Goal: Task Accomplishment & Management: Manage account settings

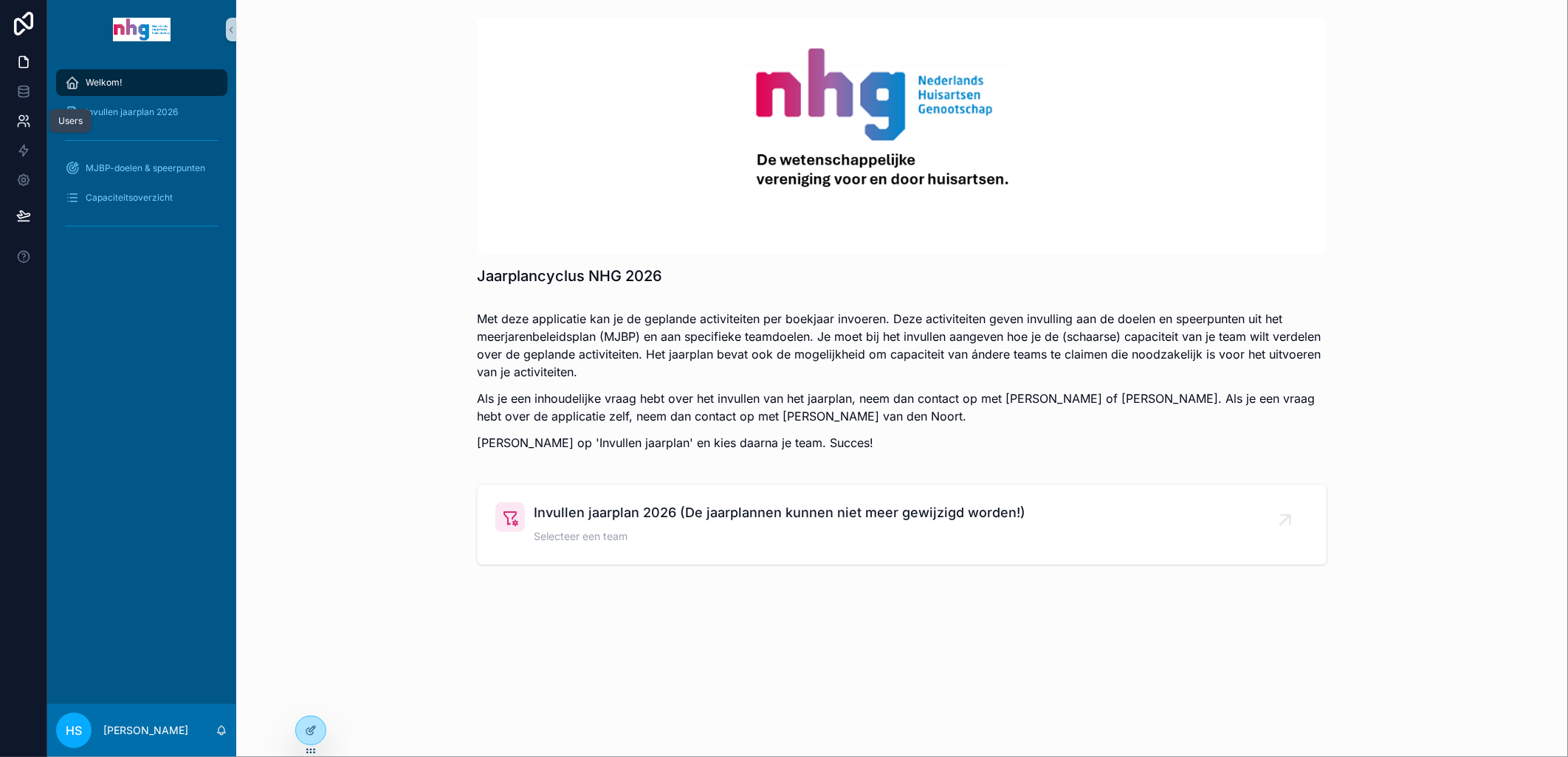
click at [17, 111] on link at bounding box center [23, 121] width 46 height 30
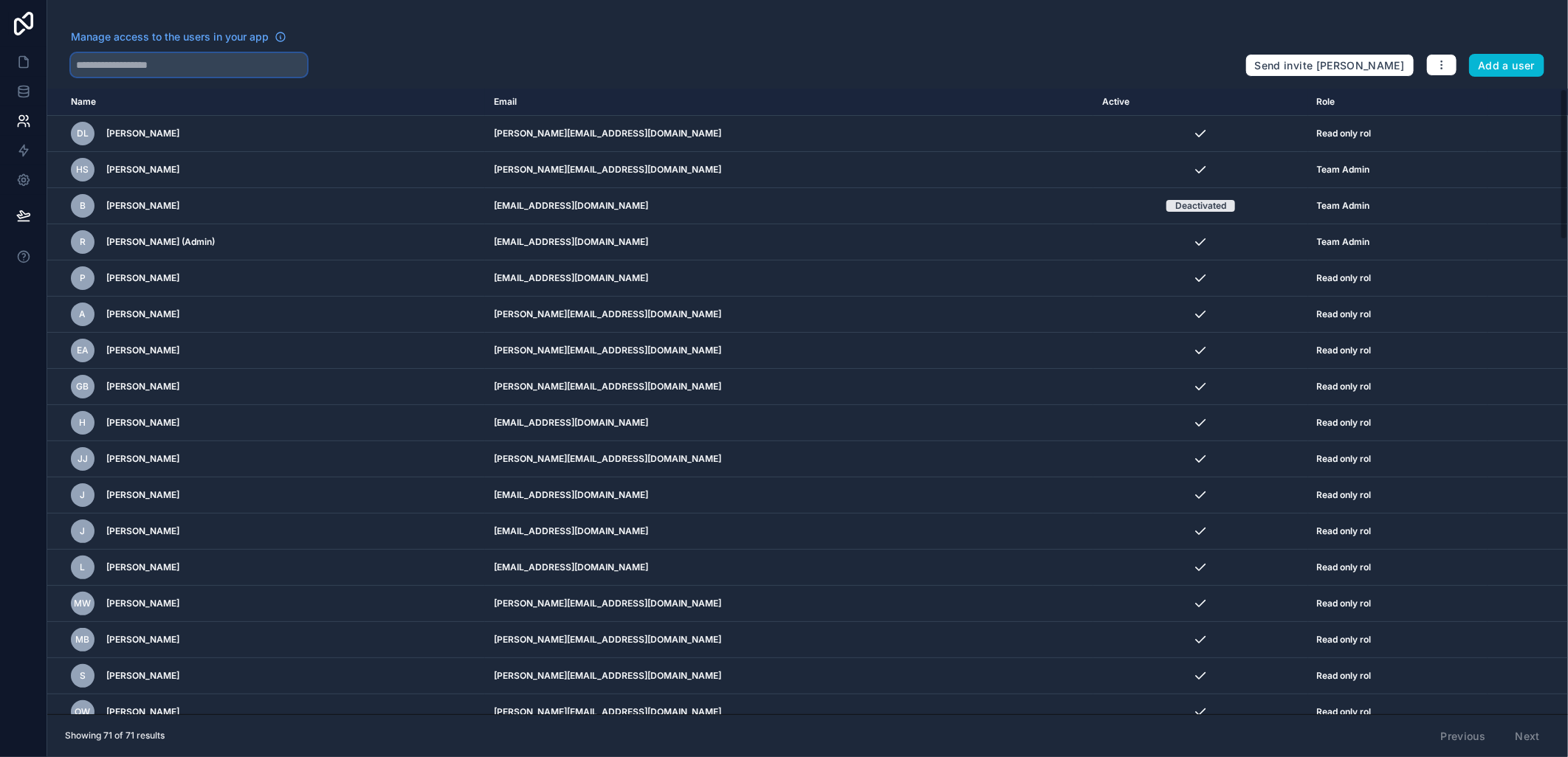
click at [91, 57] on input "text" at bounding box center [189, 65] width 236 height 24
type input "***"
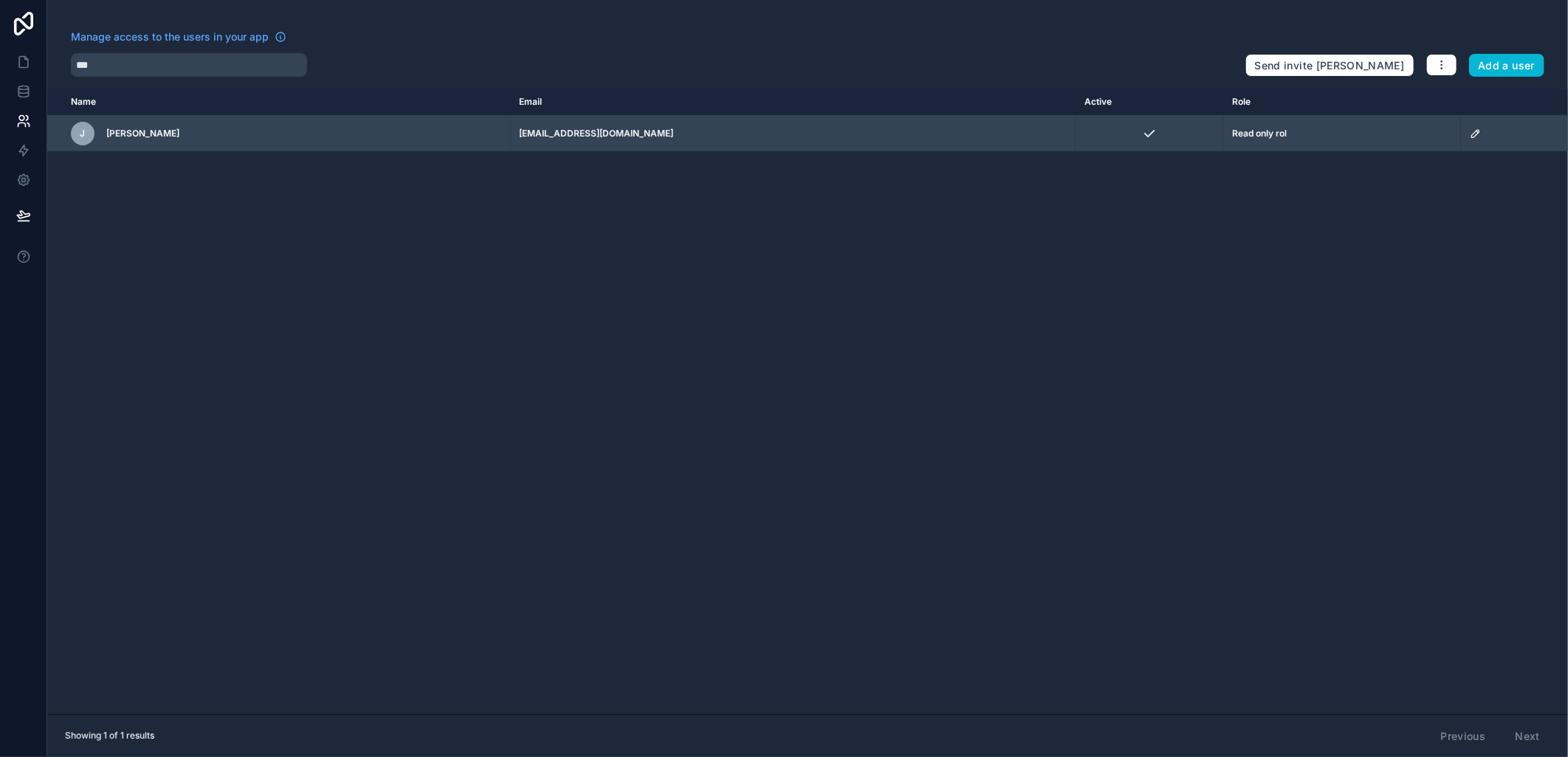
click at [1469, 135] on icon "scrollable content" at bounding box center [1474, 133] width 12 height 12
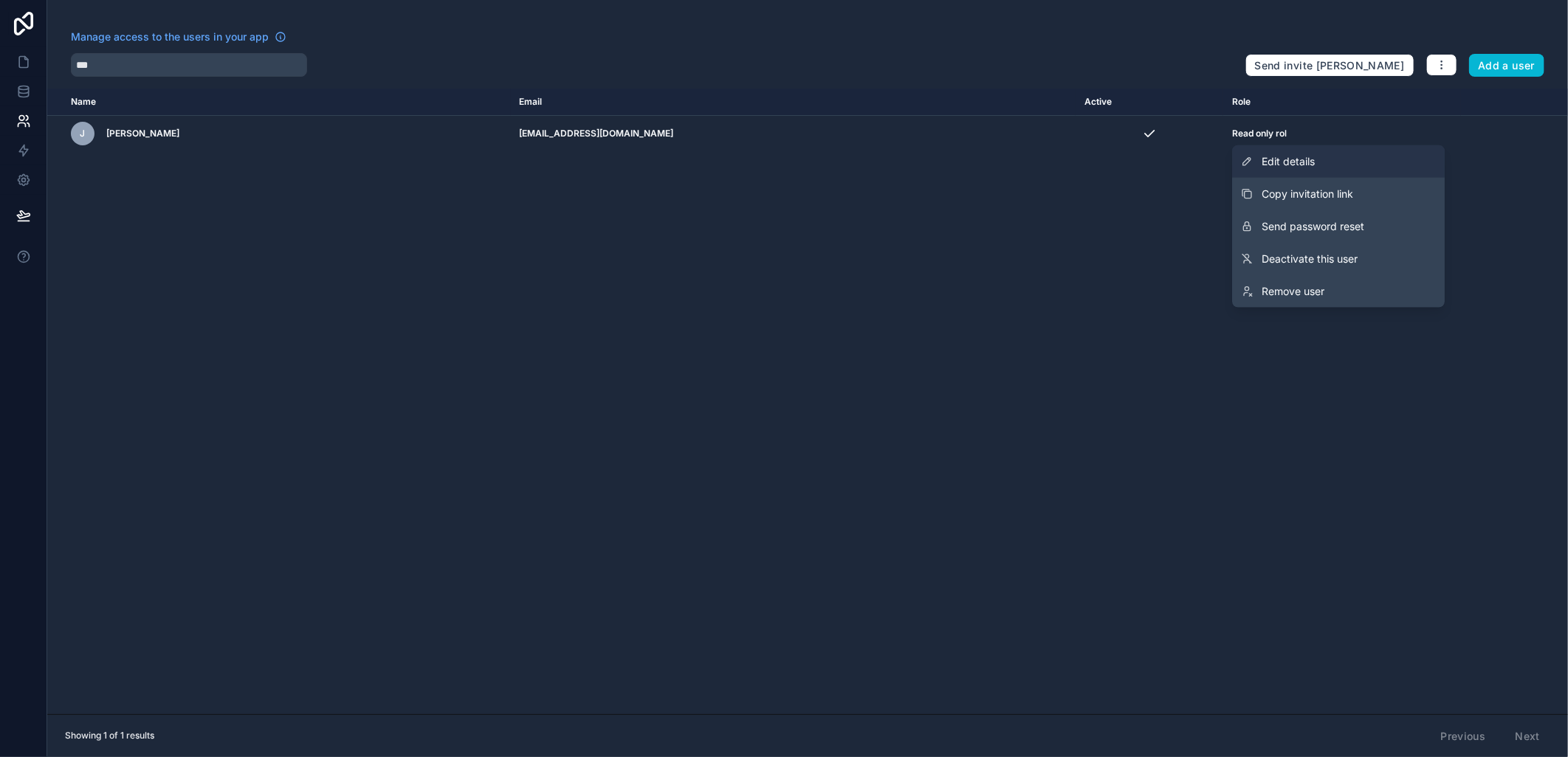
click at [1331, 165] on link "Edit details" at bounding box center [1338, 162] width 212 height 33
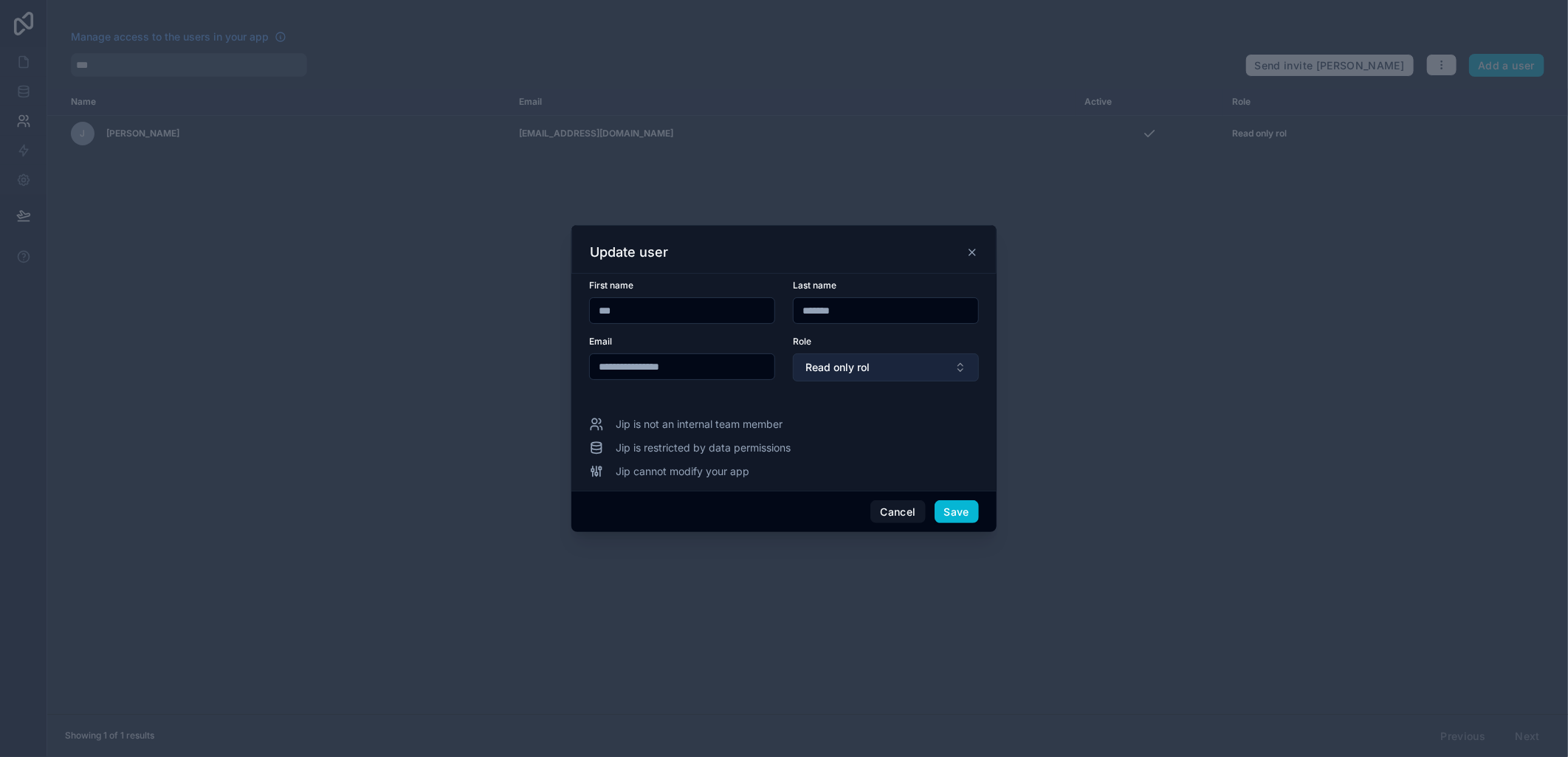
click at [950, 372] on button "Read only rol" at bounding box center [885, 367] width 186 height 28
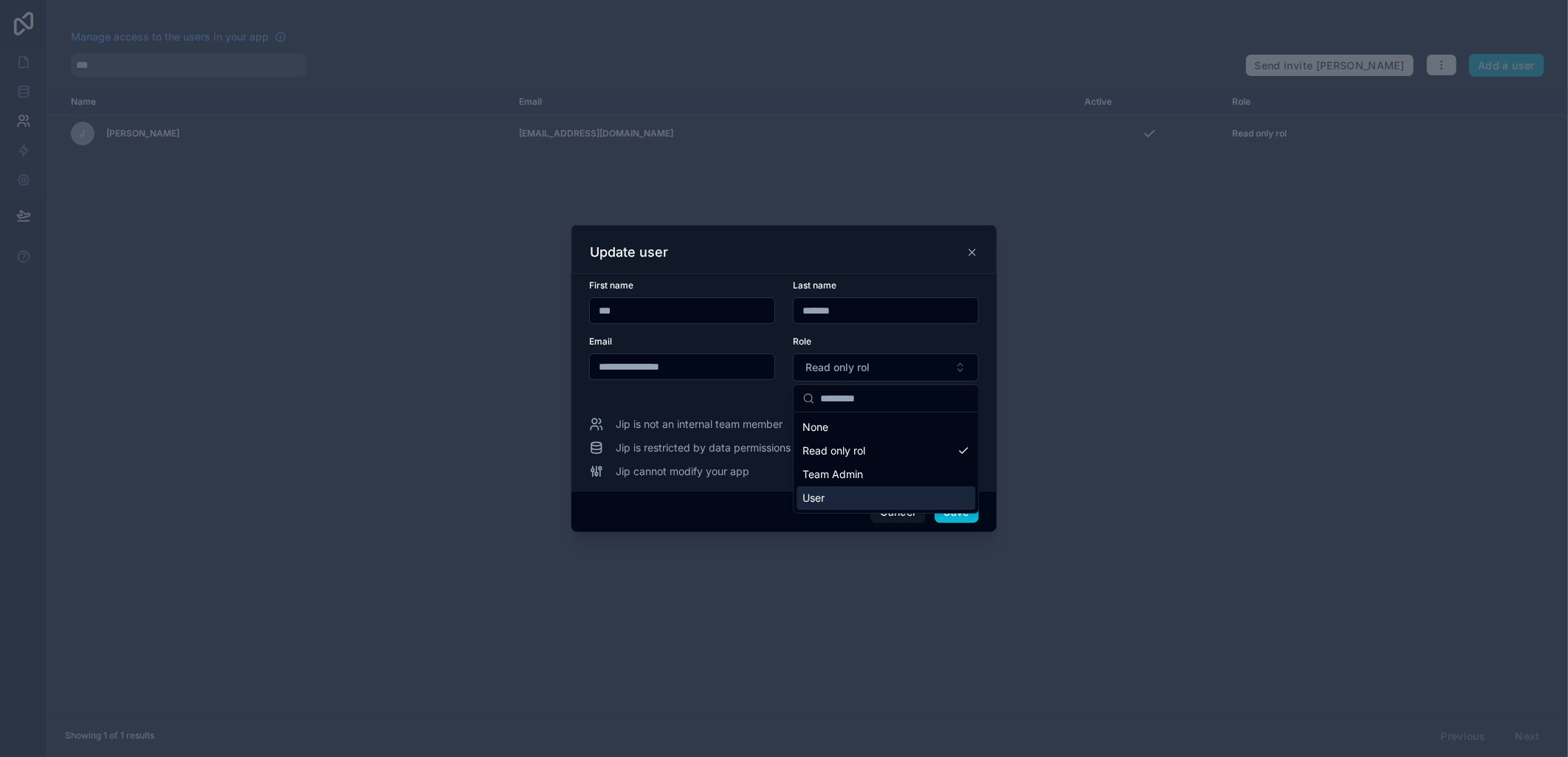
click at [836, 488] on div "User" at bounding box center [885, 498] width 179 height 24
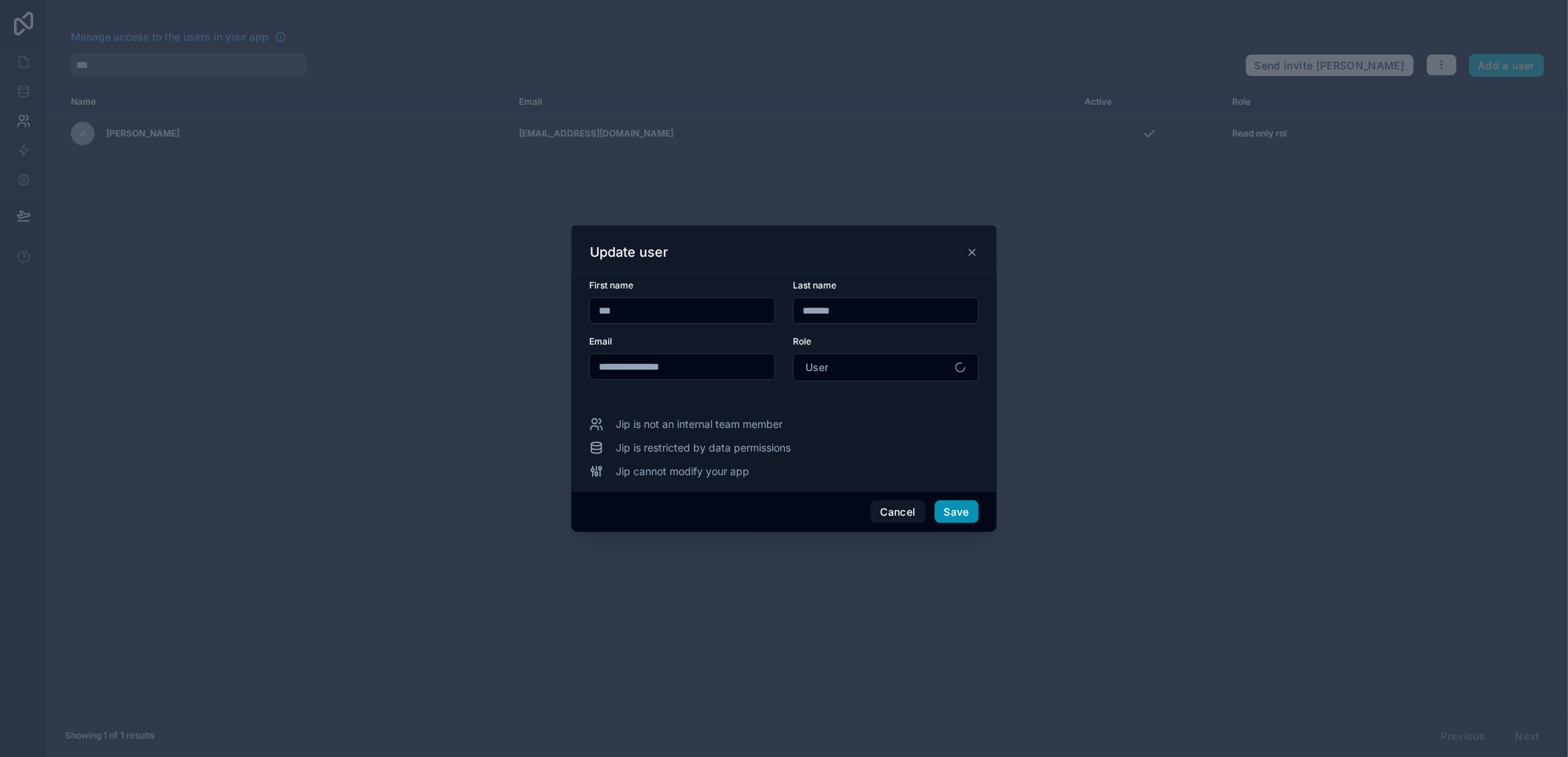
click at [946, 504] on button "Save" at bounding box center [956, 512] width 44 height 24
